Goal: Book appointment/travel/reservation

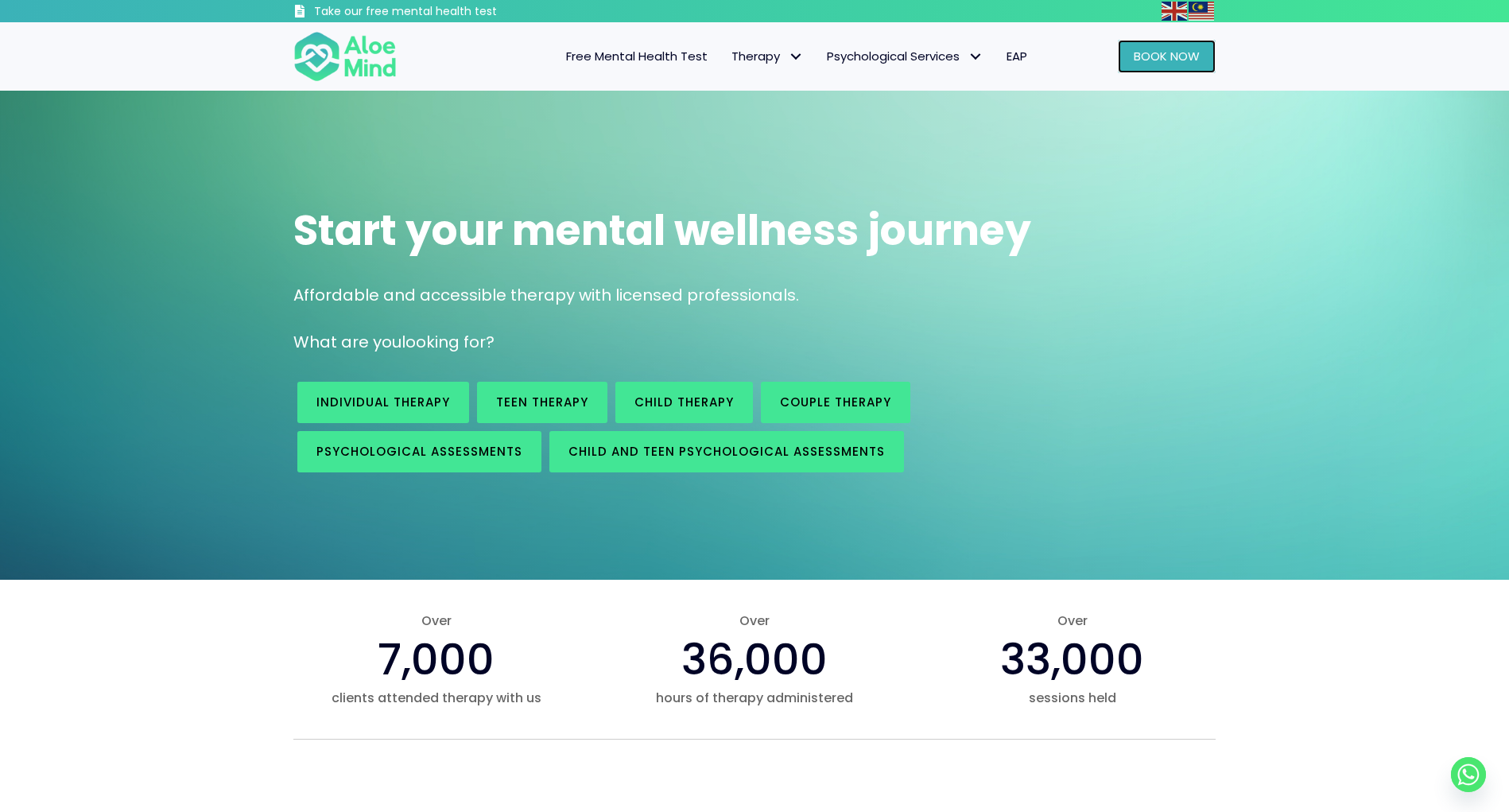
click at [1193, 49] on span "Book Now" at bounding box center [1167, 56] width 66 height 16
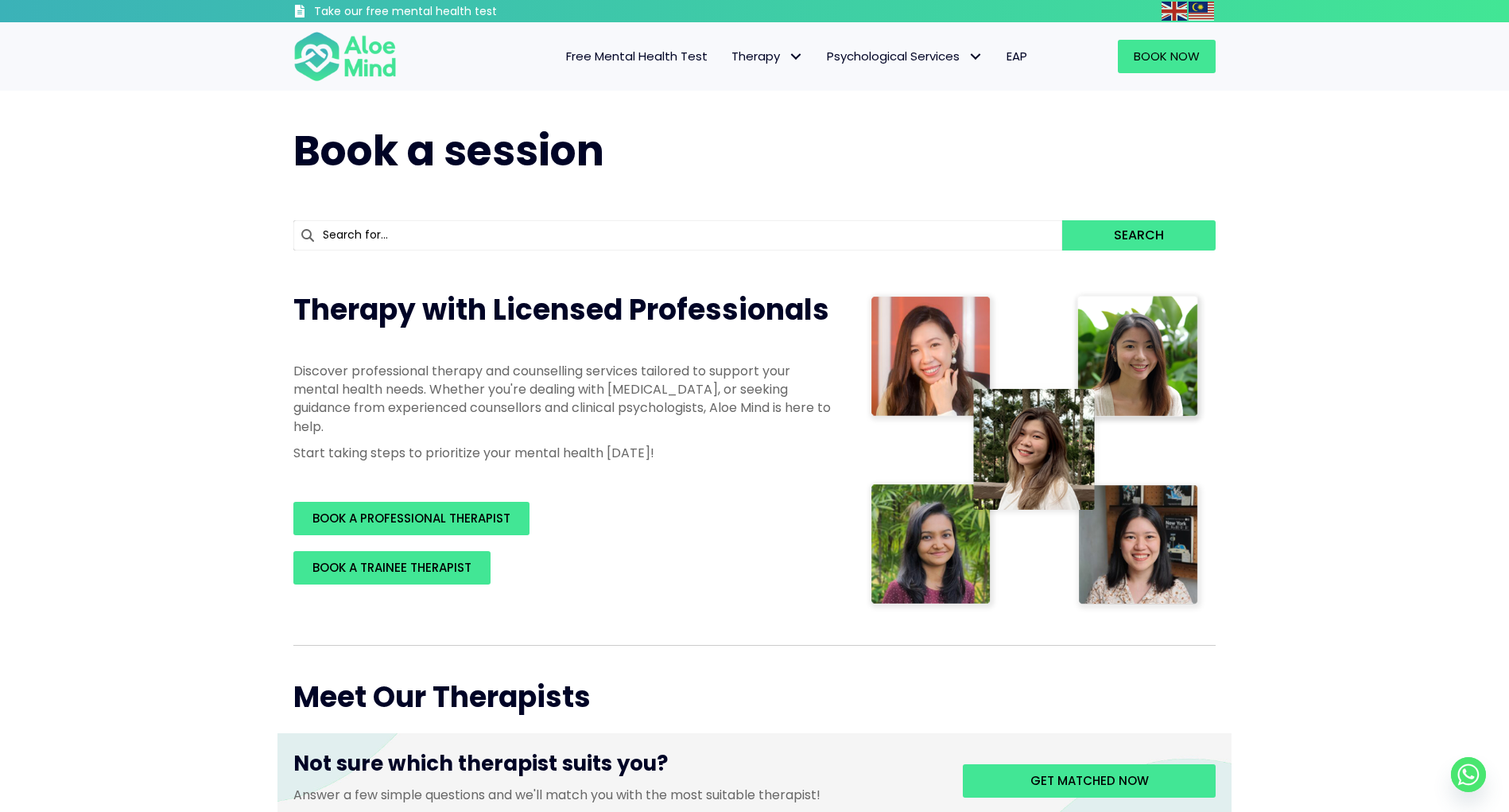
click at [400, 226] on input "text" at bounding box center [678, 235] width 769 height 30
click at [1062, 220] on button "Search" at bounding box center [1138, 235] width 154 height 30
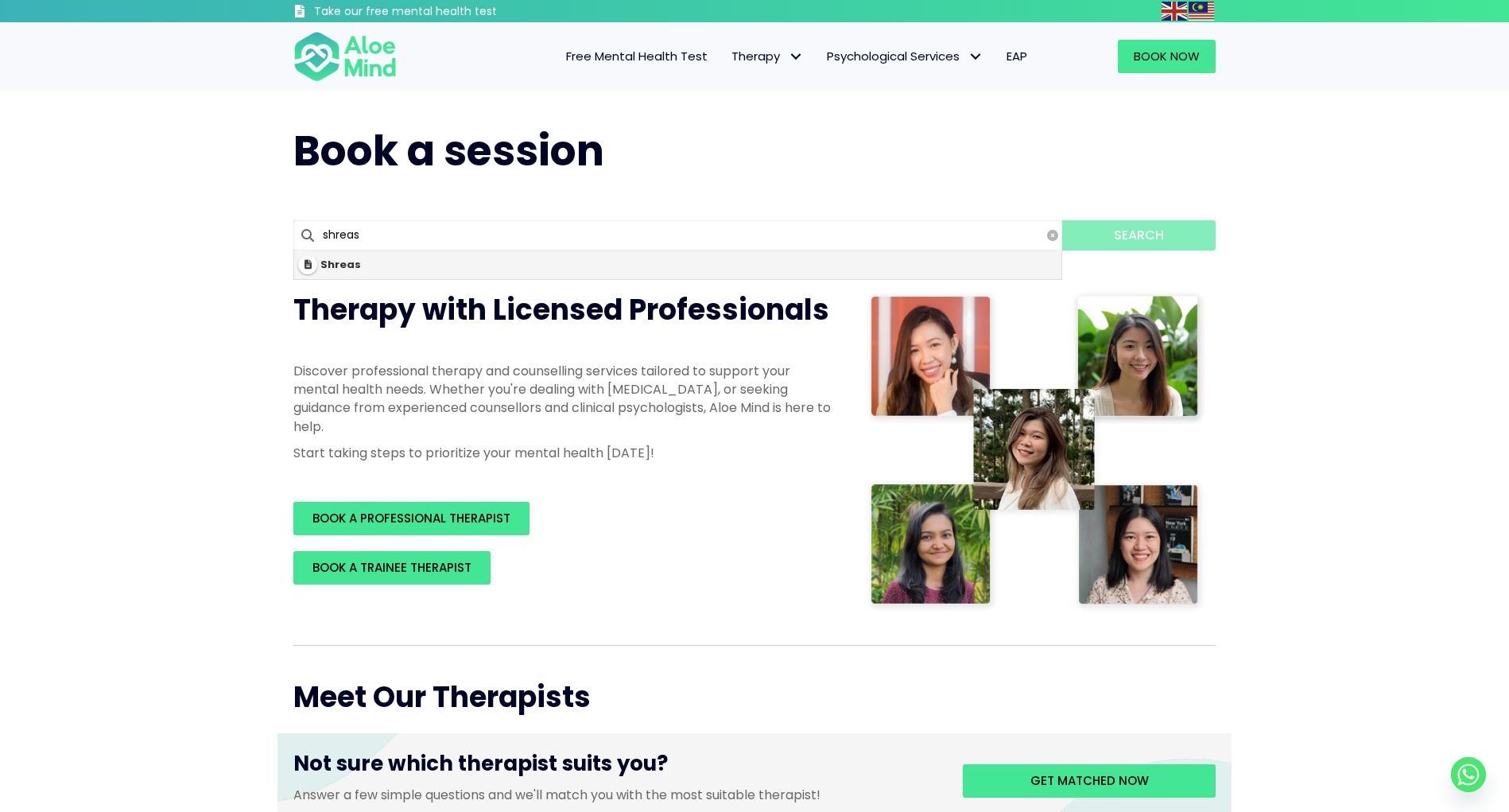
click at [489, 268] on div "Shreas" at bounding box center [678, 265] width 767 height 29
type input "Shreas"
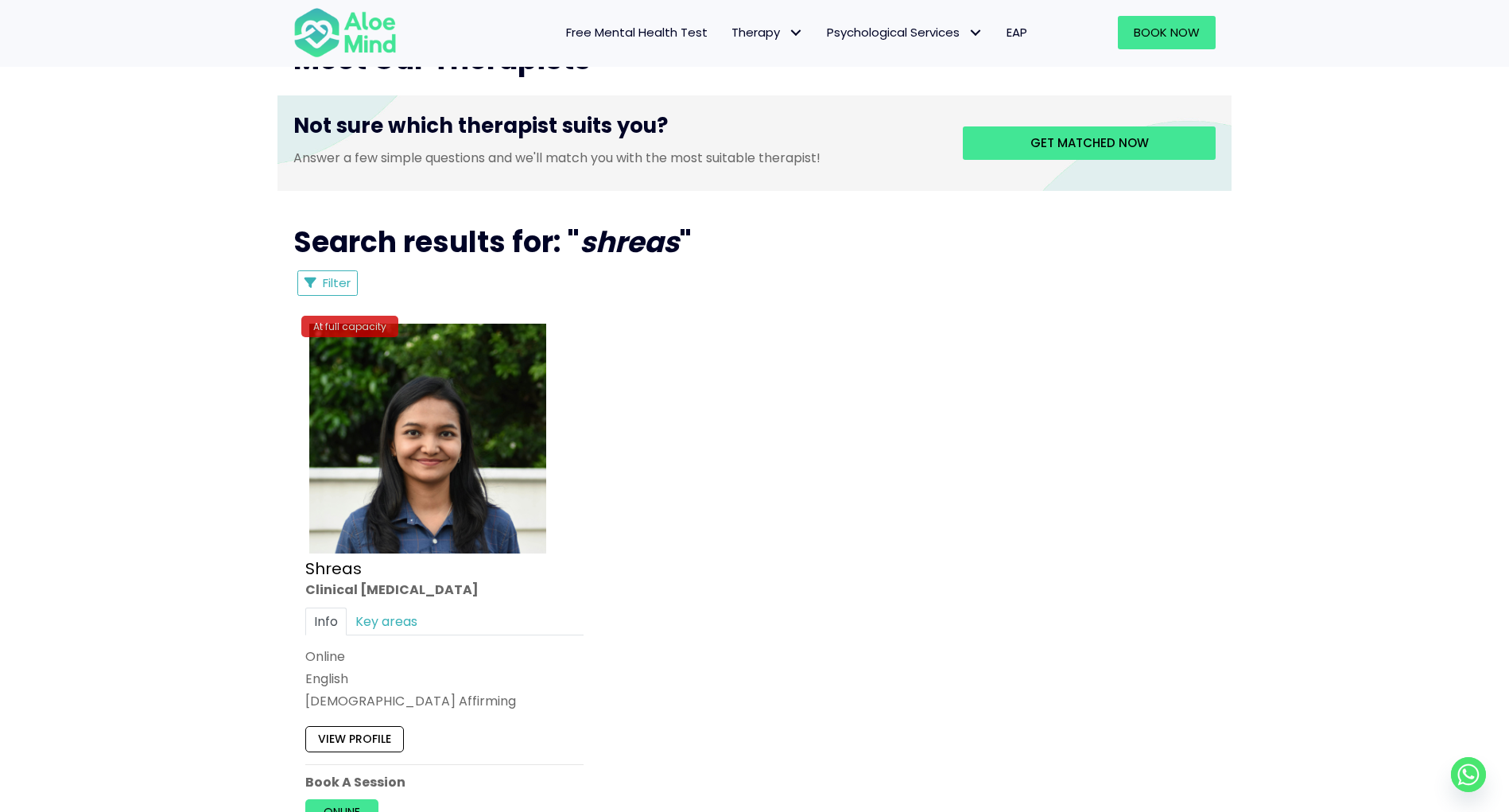
scroll to position [636, 0]
click at [463, 466] on img at bounding box center [427, 437] width 237 height 230
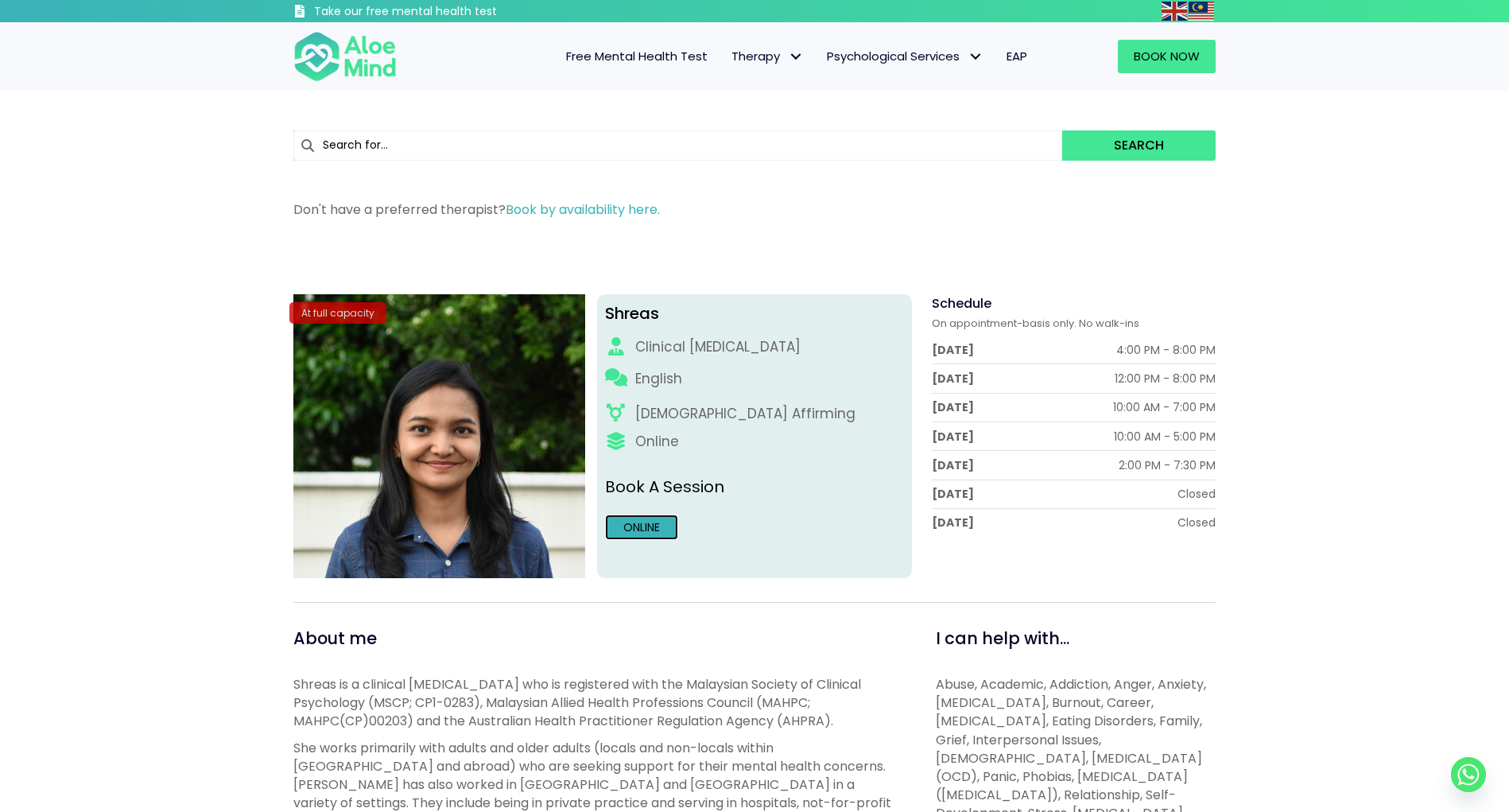
click at [646, 527] on link "Online" at bounding box center [641, 527] width 73 height 25
